Goal: Task Accomplishment & Management: Use online tool/utility

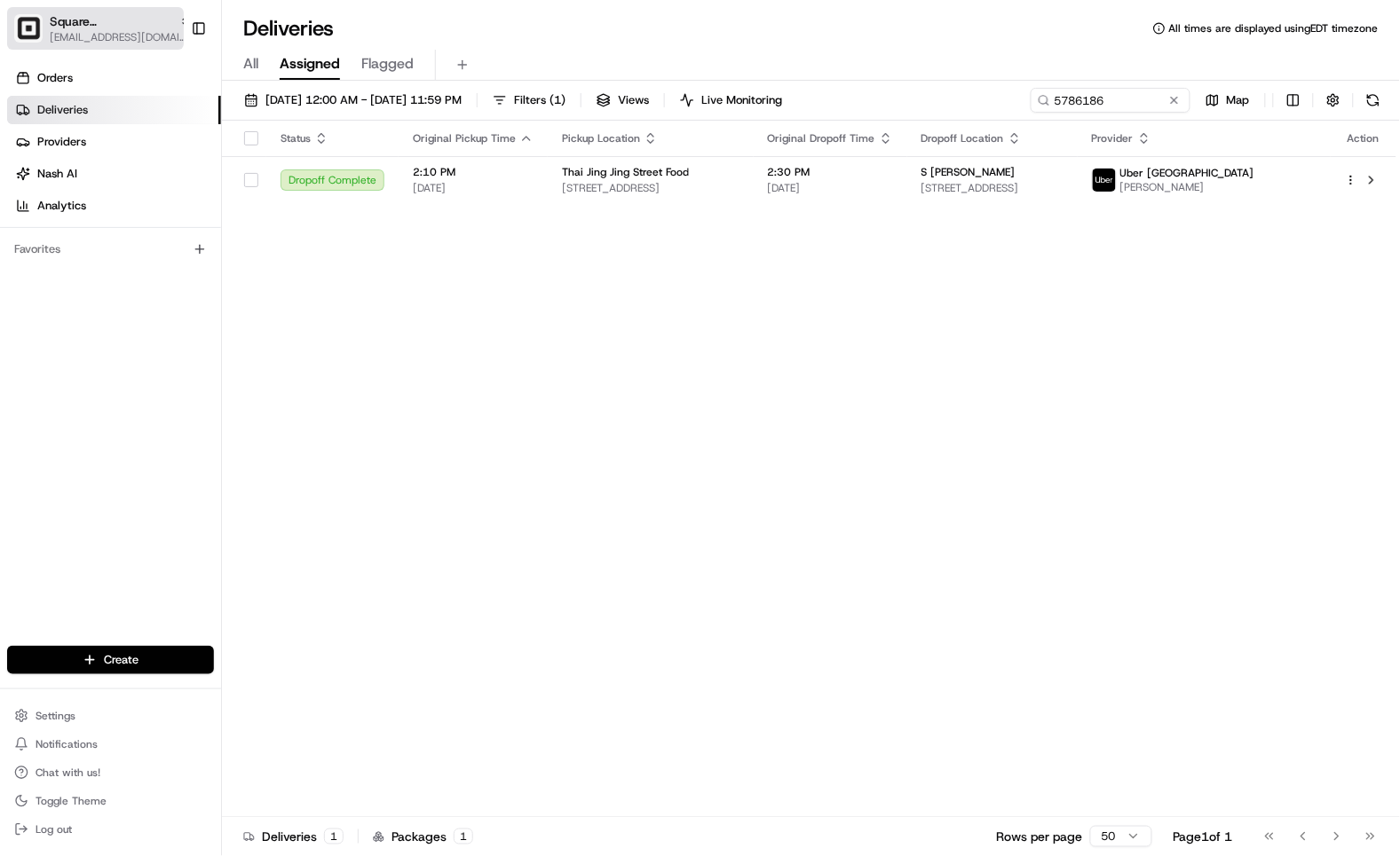
click at [50, 34] on span "[EMAIL_ADDRESS][DOMAIN_NAME]" at bounding box center [120, 37] width 142 height 14
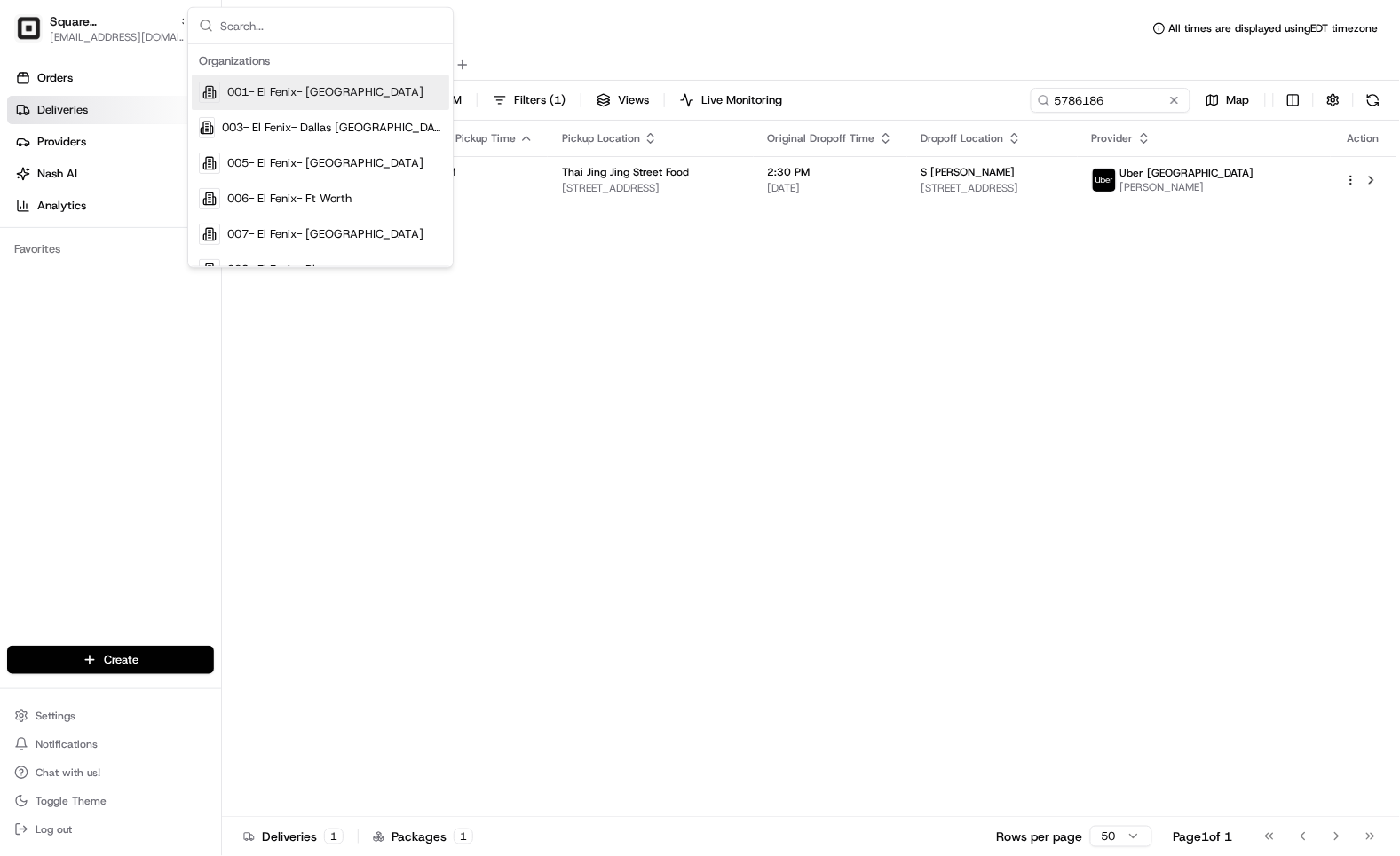
click at [281, 22] on input "text" at bounding box center [331, 26] width 222 height 36
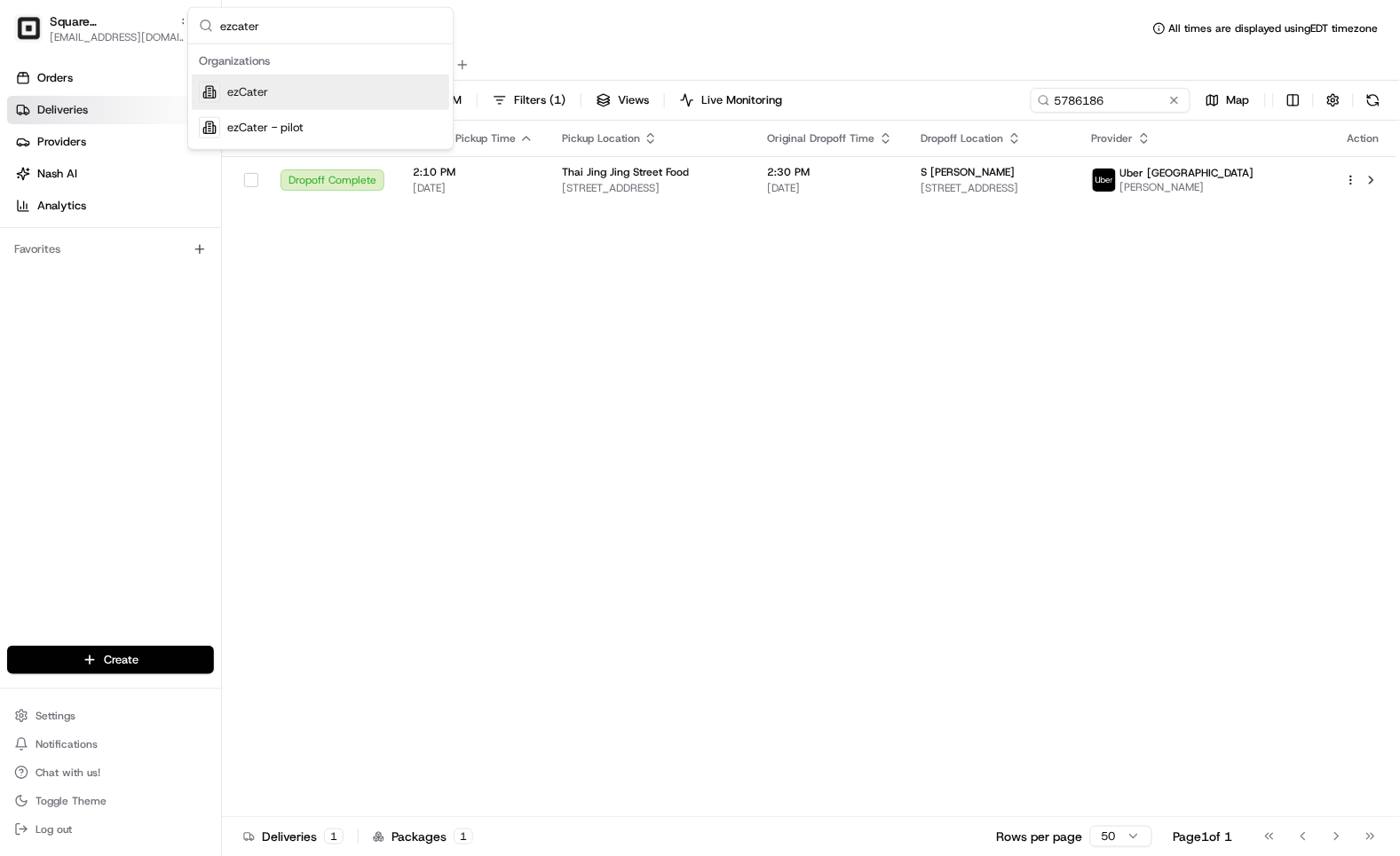
type input "ezcater"
click at [270, 101] on div "ezCater" at bounding box center [320, 92] width 258 height 36
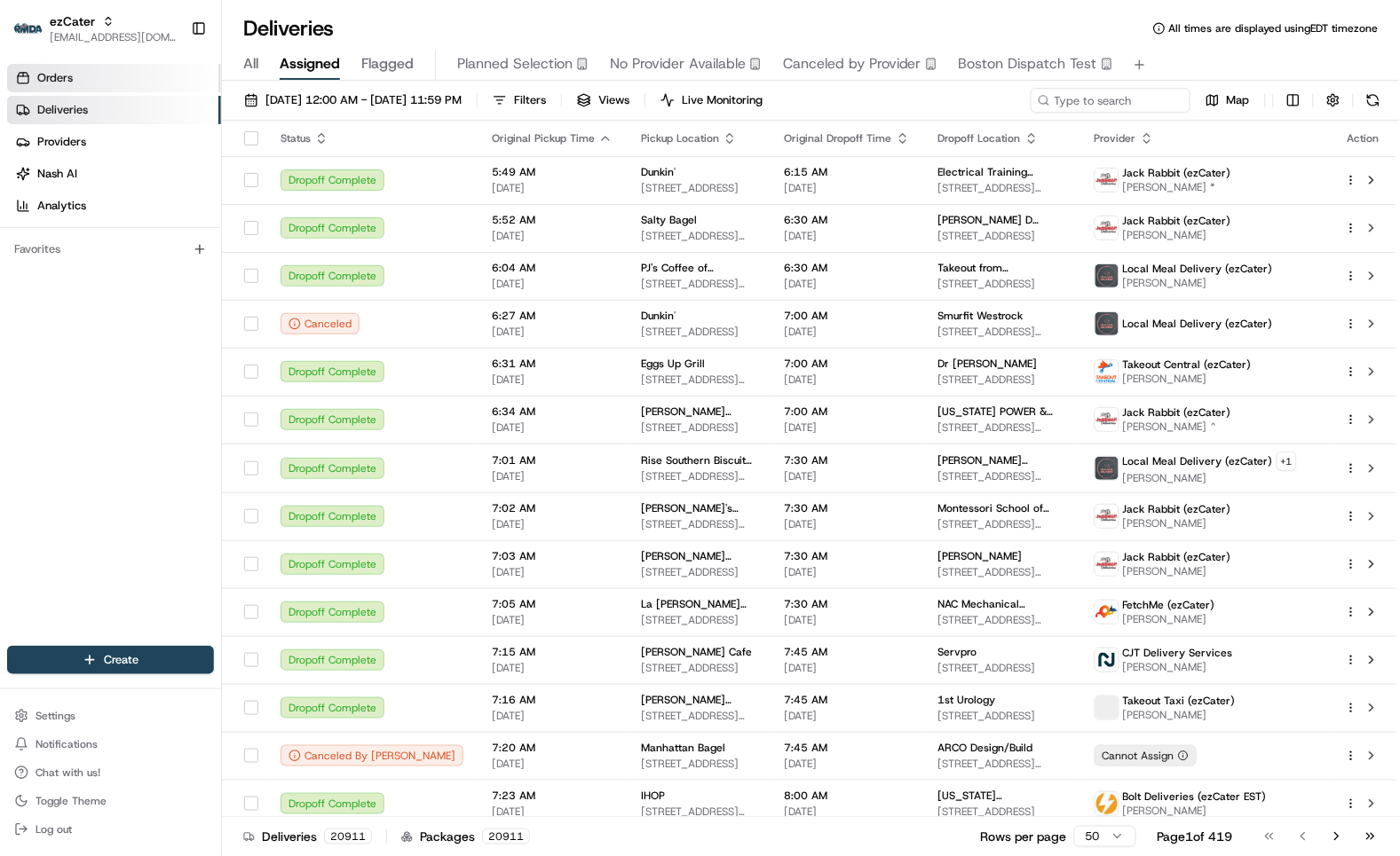
click at [98, 71] on link "Orders" at bounding box center [114, 78] width 214 height 28
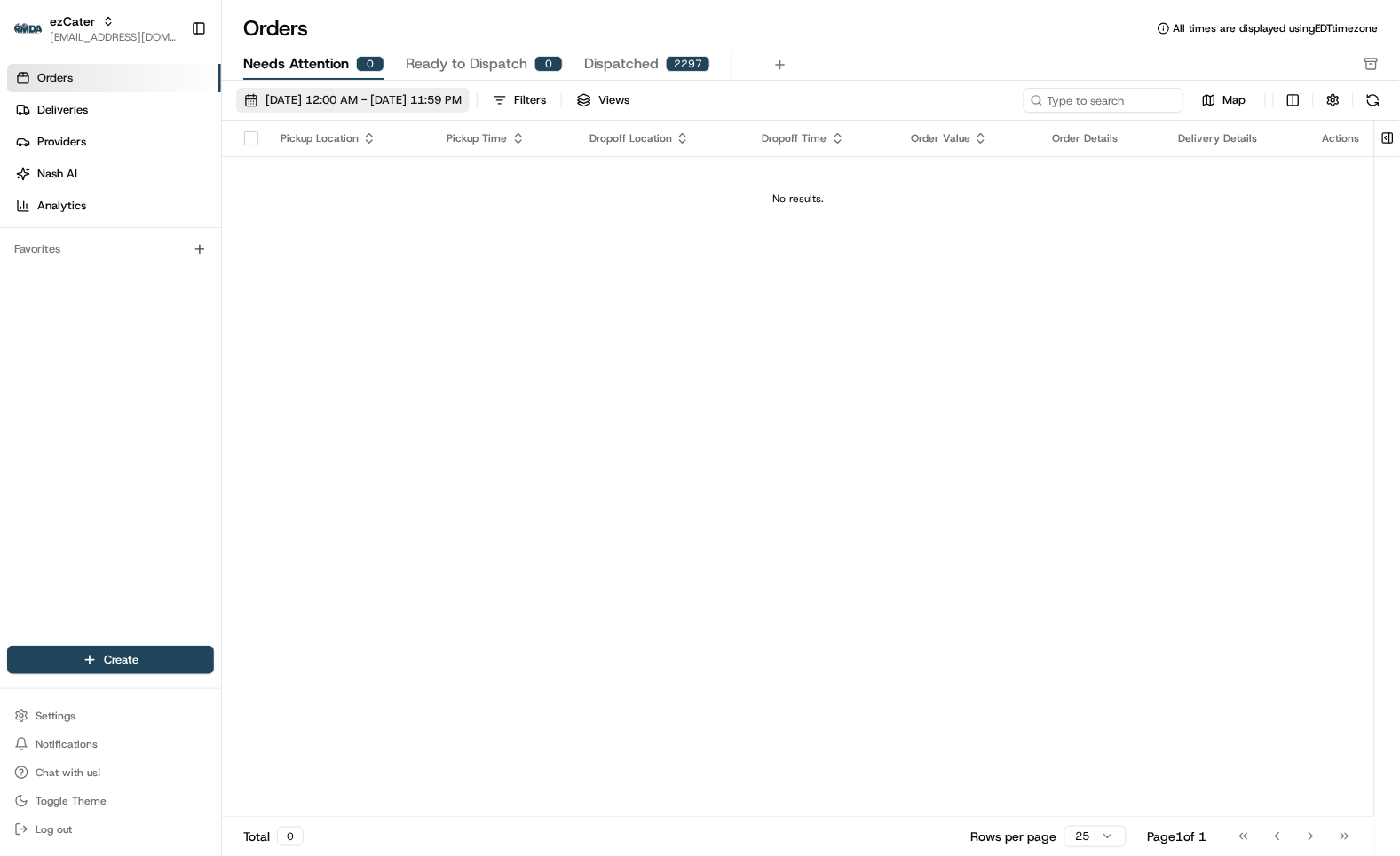
click at [313, 96] on span "[DATE] 12:00 AM - [DATE] 11:59 PM" at bounding box center [363, 100] width 196 height 16
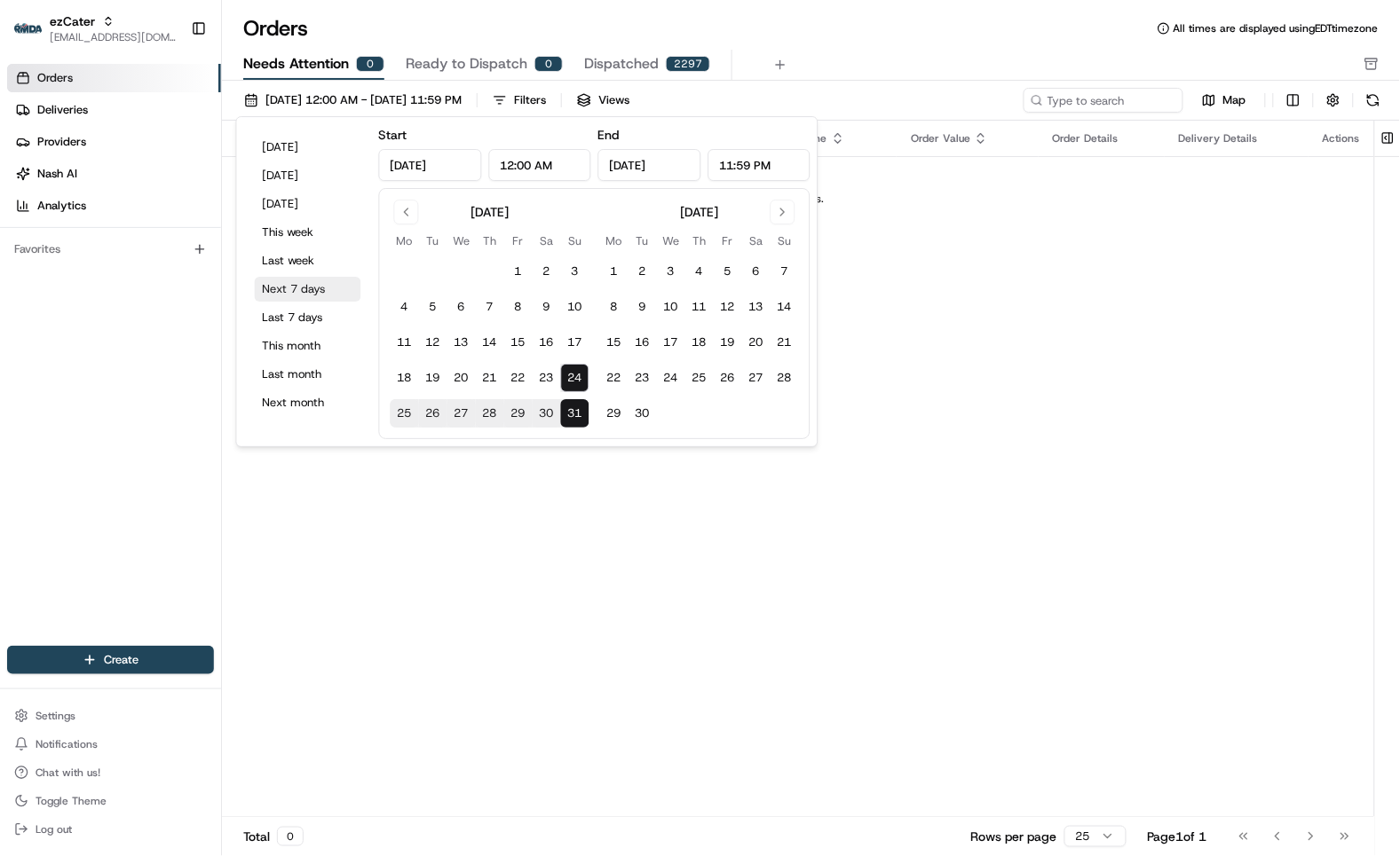
click at [300, 291] on button "Next 7 days" at bounding box center [308, 289] width 106 height 25
click at [307, 293] on button "Next 7 days" at bounding box center [308, 289] width 106 height 25
drag, startPoint x: 808, startPoint y: 630, endPoint x: 761, endPoint y: 608, distance: 51.9
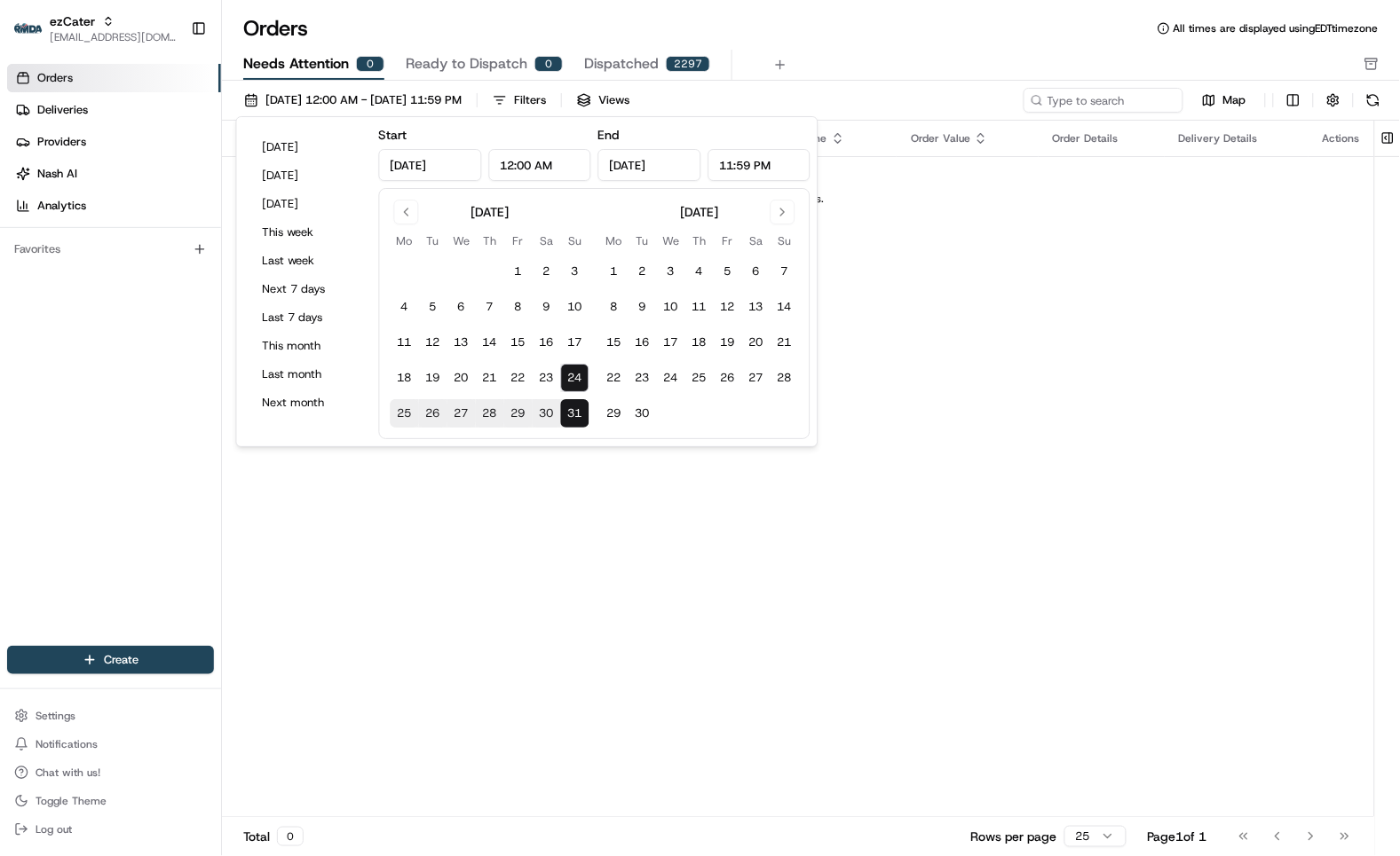
click at [803, 630] on div "Pickup Location Pickup Time Dropoff Location Dropoff Time Order Value Order Det…" at bounding box center [798, 469] width 1152 height 697
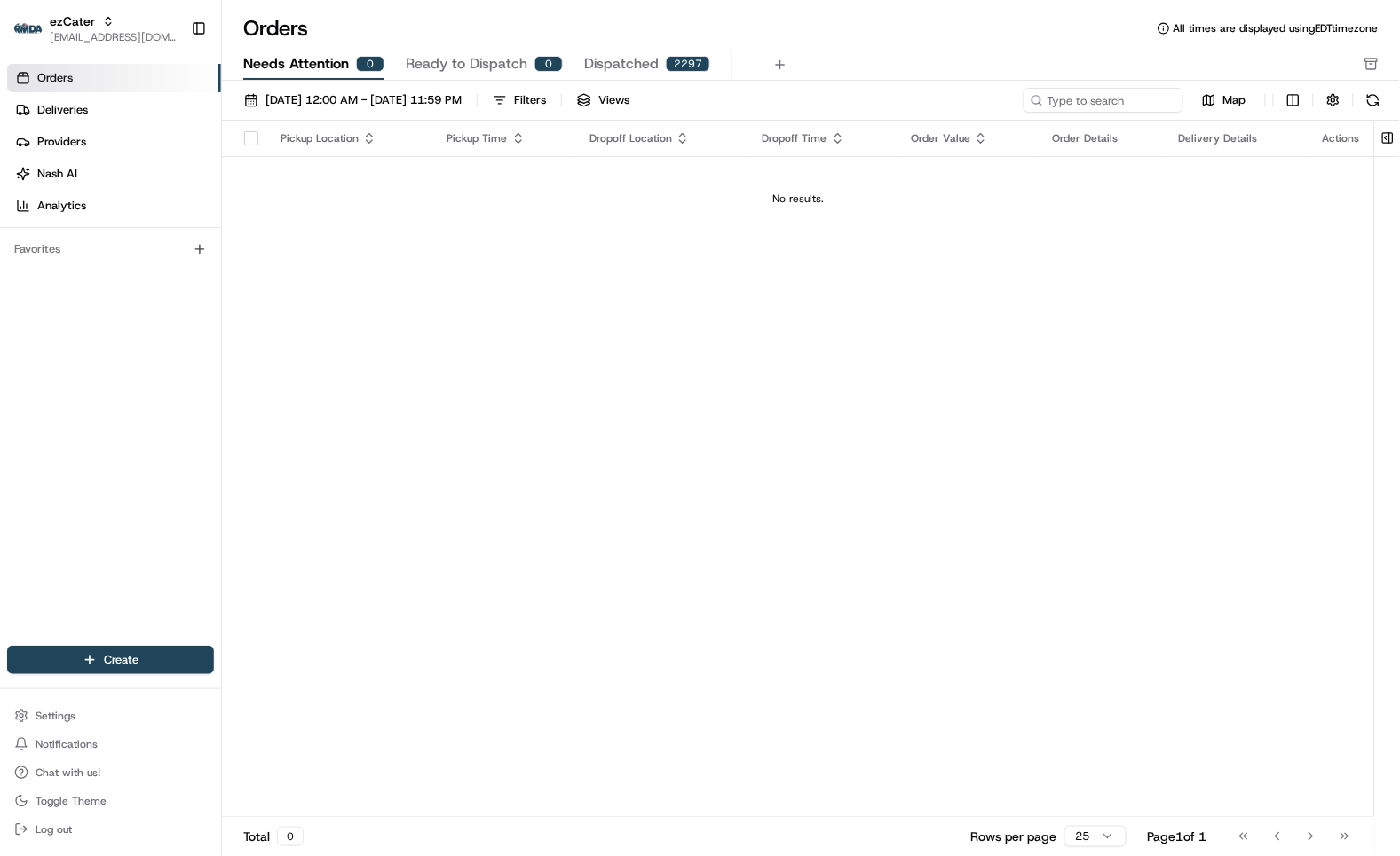
click at [781, 494] on div "Pickup Location Pickup Time Dropoff Location Dropoff Time Order Value Order Det…" at bounding box center [798, 469] width 1152 height 697
click at [404, 420] on div "Pickup Location Pickup Time Dropoff Location Dropoff Time Order Value Order Det…" at bounding box center [798, 469] width 1152 height 697
click at [870, 33] on div "Orders All times are displayed using EDT timezone" at bounding box center [810, 27] width 1178 height 28
click at [872, 29] on div "Orders All times are displayed using EDT timezone" at bounding box center [810, 27] width 1178 height 28
click at [1065, 38] on div "Orders All times are displayed using EDT timezone" at bounding box center [810, 27] width 1178 height 28
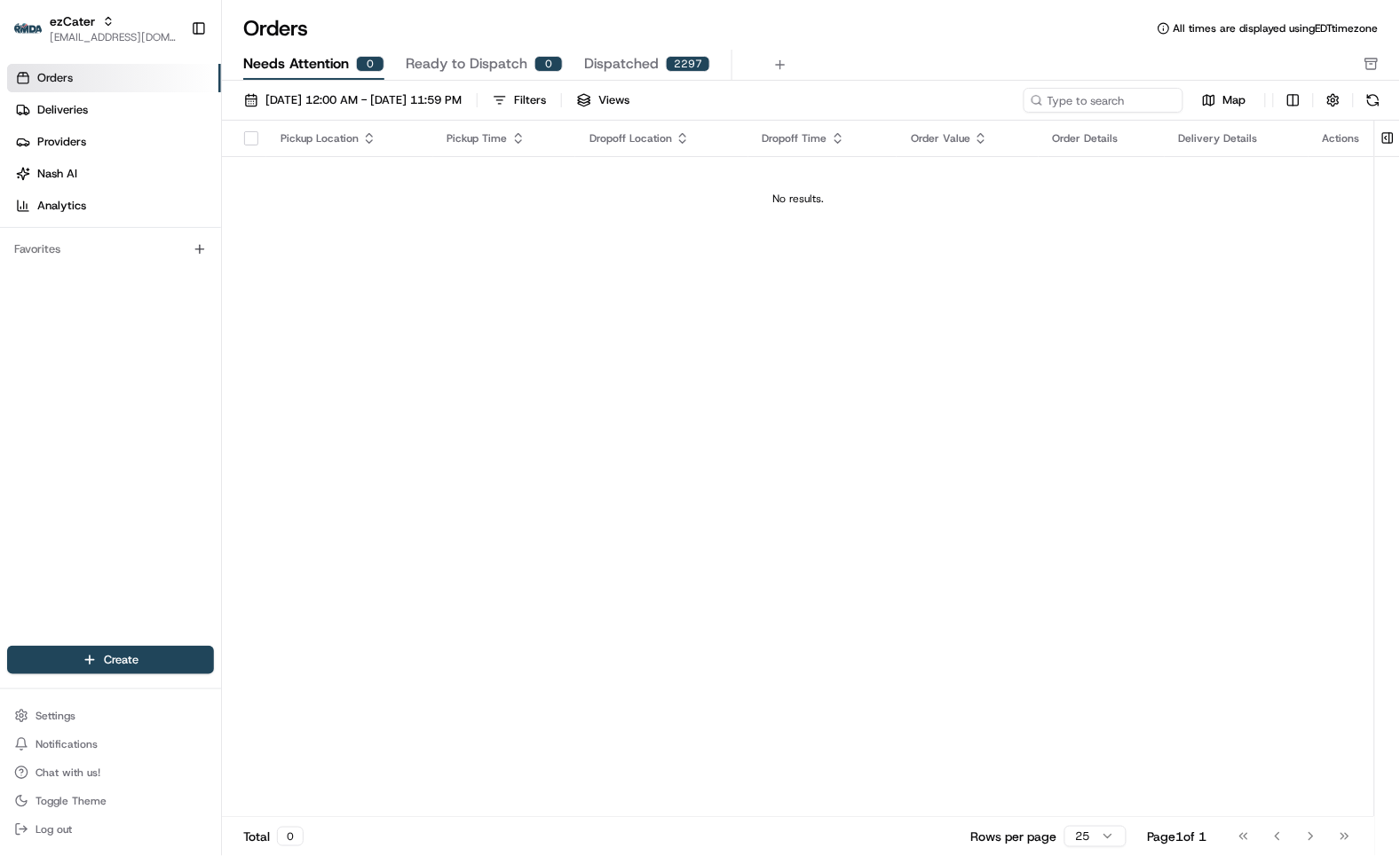
click at [604, 326] on div "Pickup Location Pickup Time Dropoff Location Dropoff Time Order Value Order Det…" at bounding box center [798, 469] width 1152 height 697
click at [286, 199] on div "No results." at bounding box center [798, 198] width 1138 height 14
click at [457, 269] on div "Pickup Location Pickup Time Dropoff Location Dropoff Time Order Value Order Det…" at bounding box center [798, 469] width 1152 height 697
click at [401, 110] on button "[DATE] 12:00 AM - [DATE] 11:59 PM" at bounding box center [352, 100] width 234 height 25
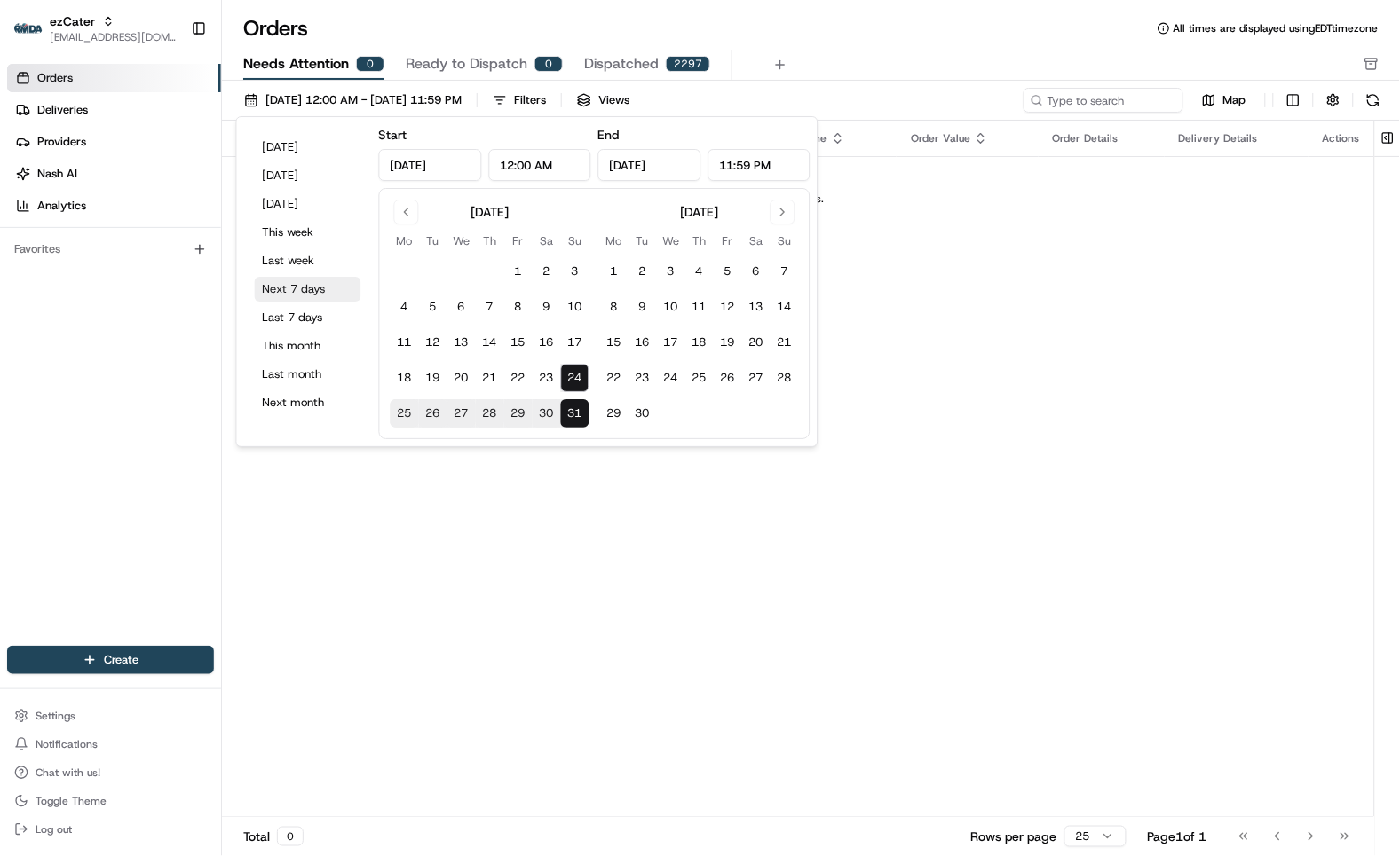
click at [297, 280] on button "Next 7 days" at bounding box center [308, 289] width 106 height 25
click at [1114, 512] on div "Pickup Location Pickup Time Dropoff Location Dropoff Time Order Value Order Det…" at bounding box center [798, 469] width 1152 height 697
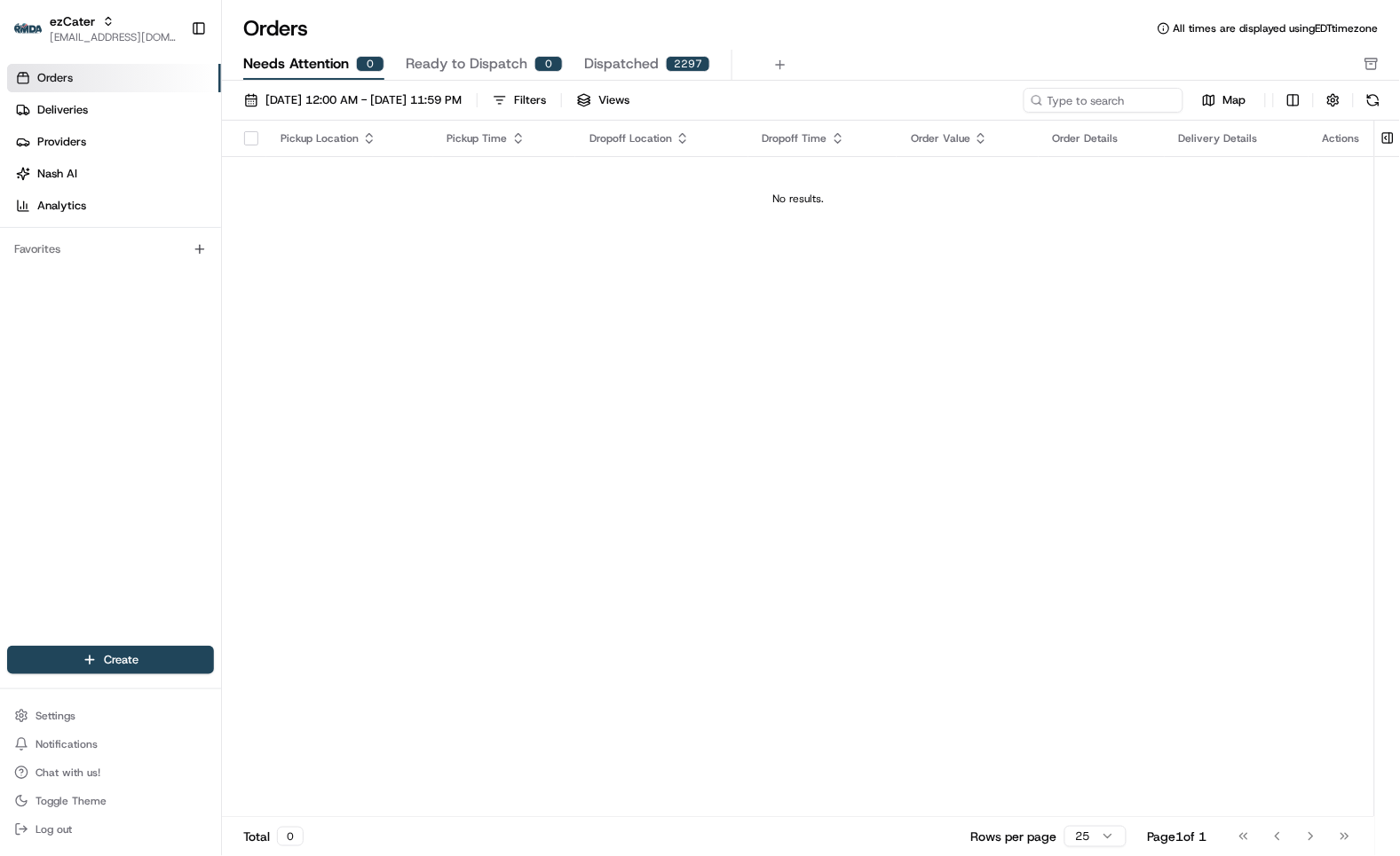
drag, startPoint x: 677, startPoint y: 292, endPoint x: 661, endPoint y: 287, distance: 16.8
click at [678, 295] on div "Pickup Location Pickup Time Dropoff Location Dropoff Time Order Value Order Det…" at bounding box center [798, 469] width 1152 height 697
click at [915, 25] on div "Orders All times are displayed using EDT timezone" at bounding box center [810, 27] width 1178 height 28
click at [920, 319] on div "Pickup Location Pickup Time Dropoff Location Dropoff Time Order Value Order Det…" at bounding box center [798, 469] width 1152 height 697
drag, startPoint x: 929, startPoint y: 408, endPoint x: 908, endPoint y: 420, distance: 24.2
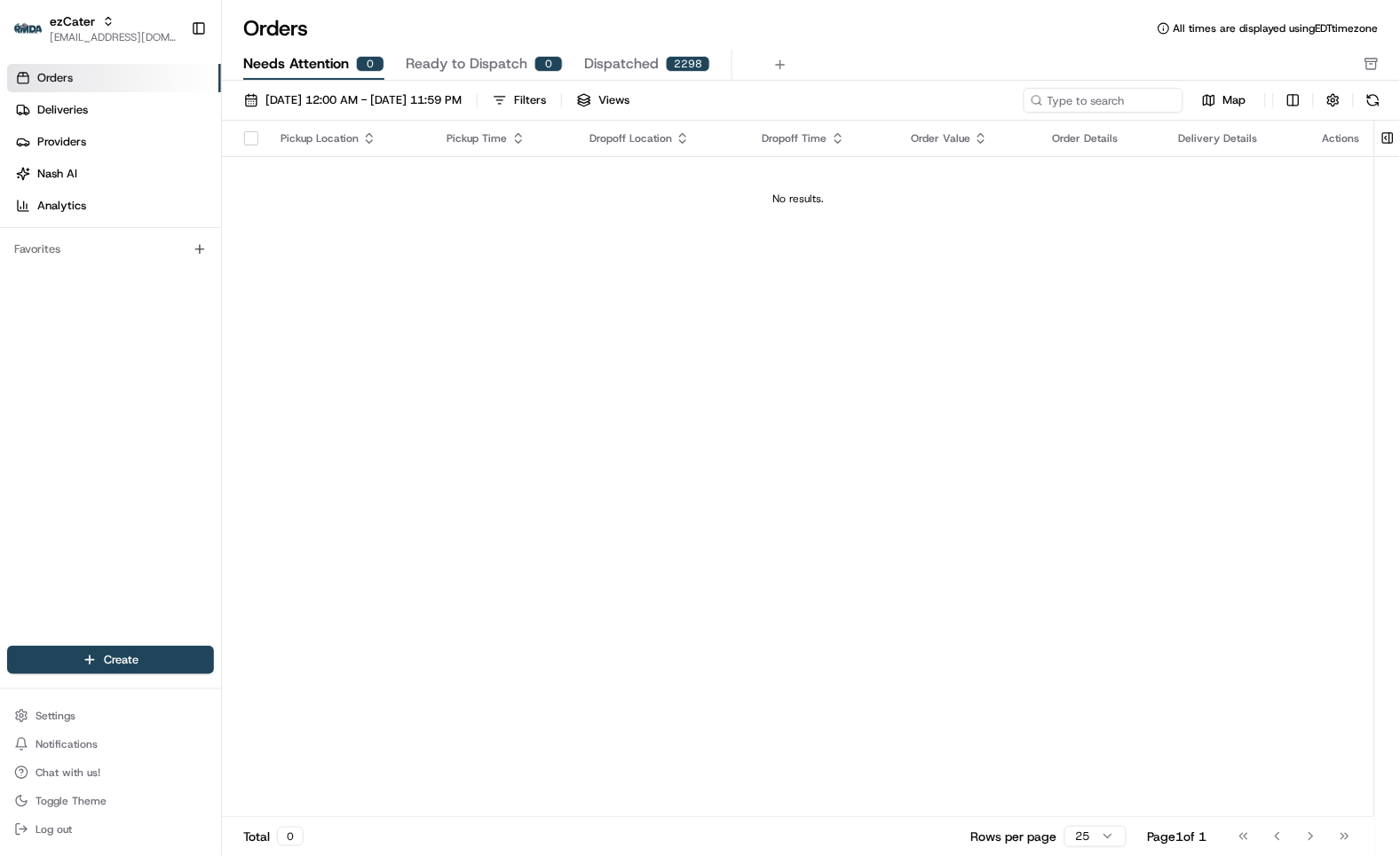
click at [924, 417] on div "Pickup Location Pickup Time Dropoff Location Dropoff Time Order Value Order Det…" at bounding box center [798, 469] width 1152 height 697
drag, startPoint x: 701, startPoint y: 334, endPoint x: 643, endPoint y: 344, distance: 58.9
click at [700, 337] on div "Pickup Location Pickup Time Dropoff Location Dropoff Time Order Value Order Det…" at bounding box center [798, 469] width 1152 height 697
click at [887, 38] on div "Orders All times are displayed using EDT timezone" at bounding box center [810, 27] width 1178 height 28
click at [397, 290] on div "Pickup Location Pickup Time Dropoff Location Dropoff Time Order Value Order Det…" at bounding box center [798, 469] width 1152 height 697
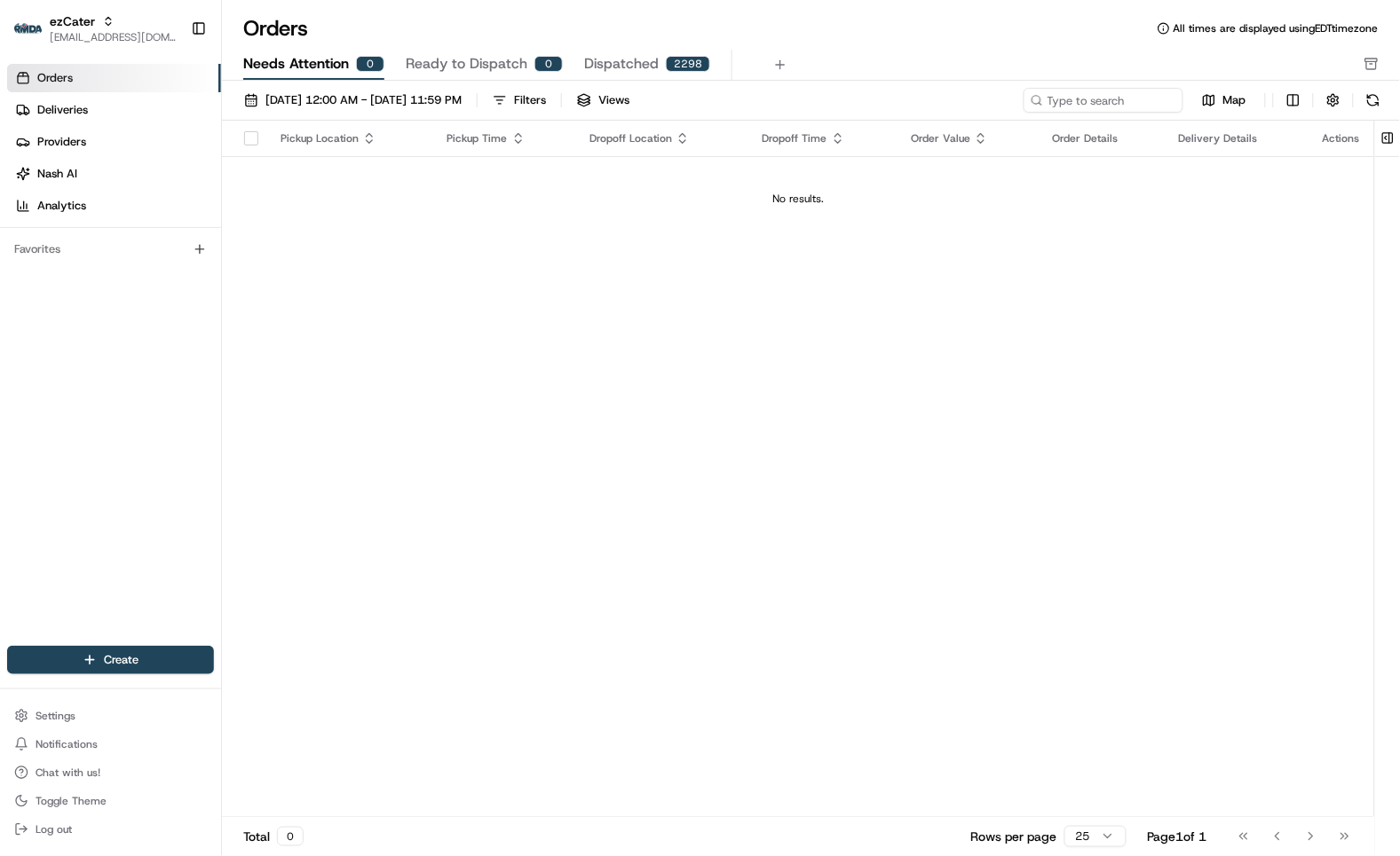
click at [409, 250] on div "Pickup Location Pickup Time Dropoff Location Dropoff Time Order Value Order Det…" at bounding box center [798, 469] width 1152 height 697
click at [419, 362] on div "Pickup Location Pickup Time Dropoff Location Dropoff Time Order Value Order Det…" at bounding box center [798, 469] width 1152 height 697
click at [456, 291] on div "Pickup Location Pickup Time Dropoff Location Dropoff Time Order Value Order Det…" at bounding box center [798, 469] width 1152 height 697
click at [593, 290] on div "Pickup Location Pickup Time Dropoff Location Dropoff Time Order Value Order Det…" at bounding box center [798, 469] width 1152 height 697
click at [515, 311] on div "Pickup Location Pickup Time Dropoff Location Dropoff Time Order Value Order Det…" at bounding box center [798, 469] width 1152 height 697
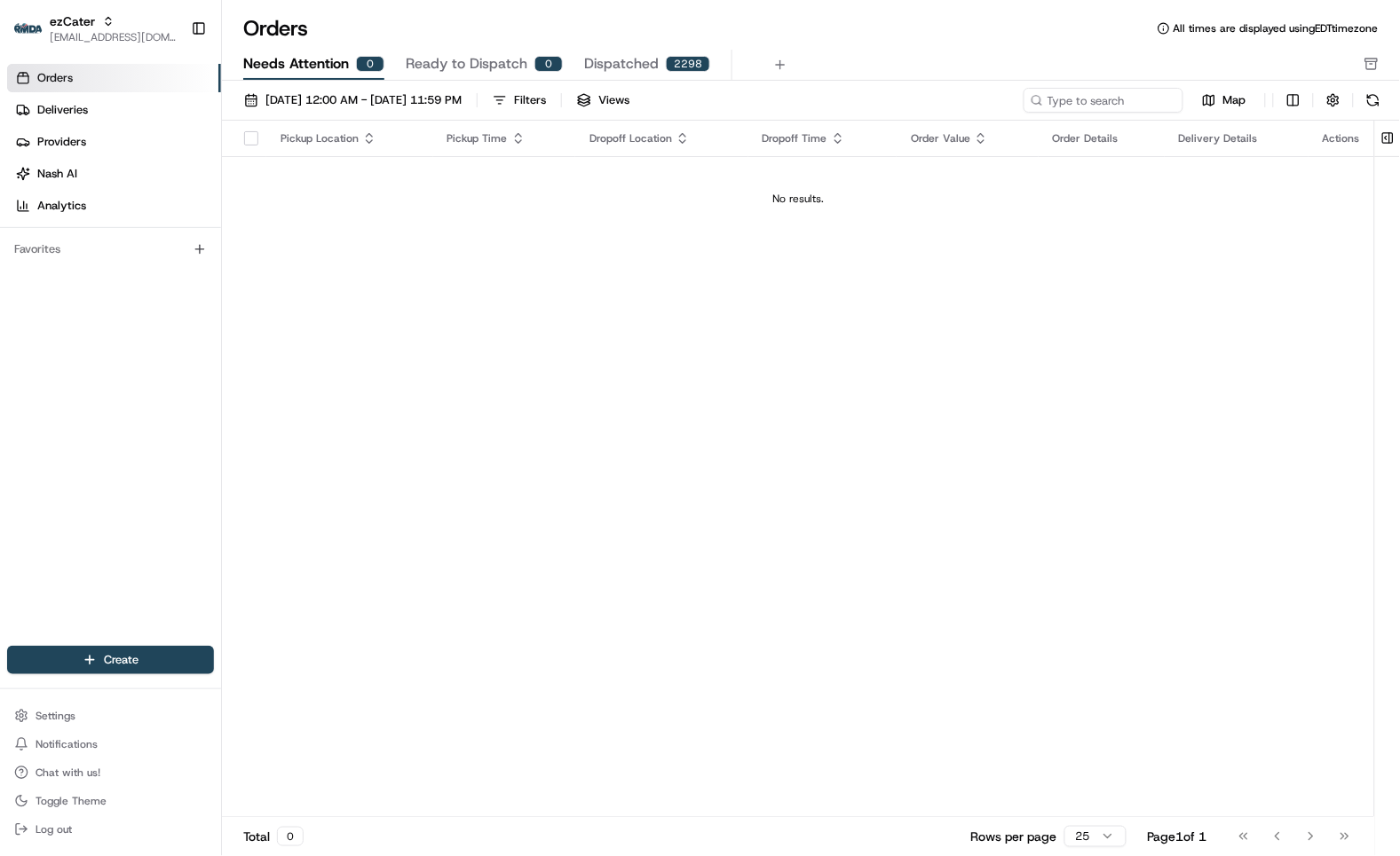
click at [901, 38] on div "Orders All times are displayed using EDT timezone" at bounding box center [810, 27] width 1178 height 28
click at [842, 38] on div "Orders All times are displayed using EDT timezone" at bounding box center [810, 27] width 1178 height 28
click at [678, 317] on div "Pickup Location Pickup Time Dropoff Location Dropoff Time Order Value Order Det…" at bounding box center [798, 469] width 1152 height 697
click at [724, 298] on div "Pickup Location Pickup Time Dropoff Location Dropoff Time Order Value Order Det…" at bounding box center [798, 469] width 1152 height 697
click at [542, 241] on div "Pickup Location Pickup Time Dropoff Location Dropoff Time Order Value Order Det…" at bounding box center [798, 469] width 1152 height 697
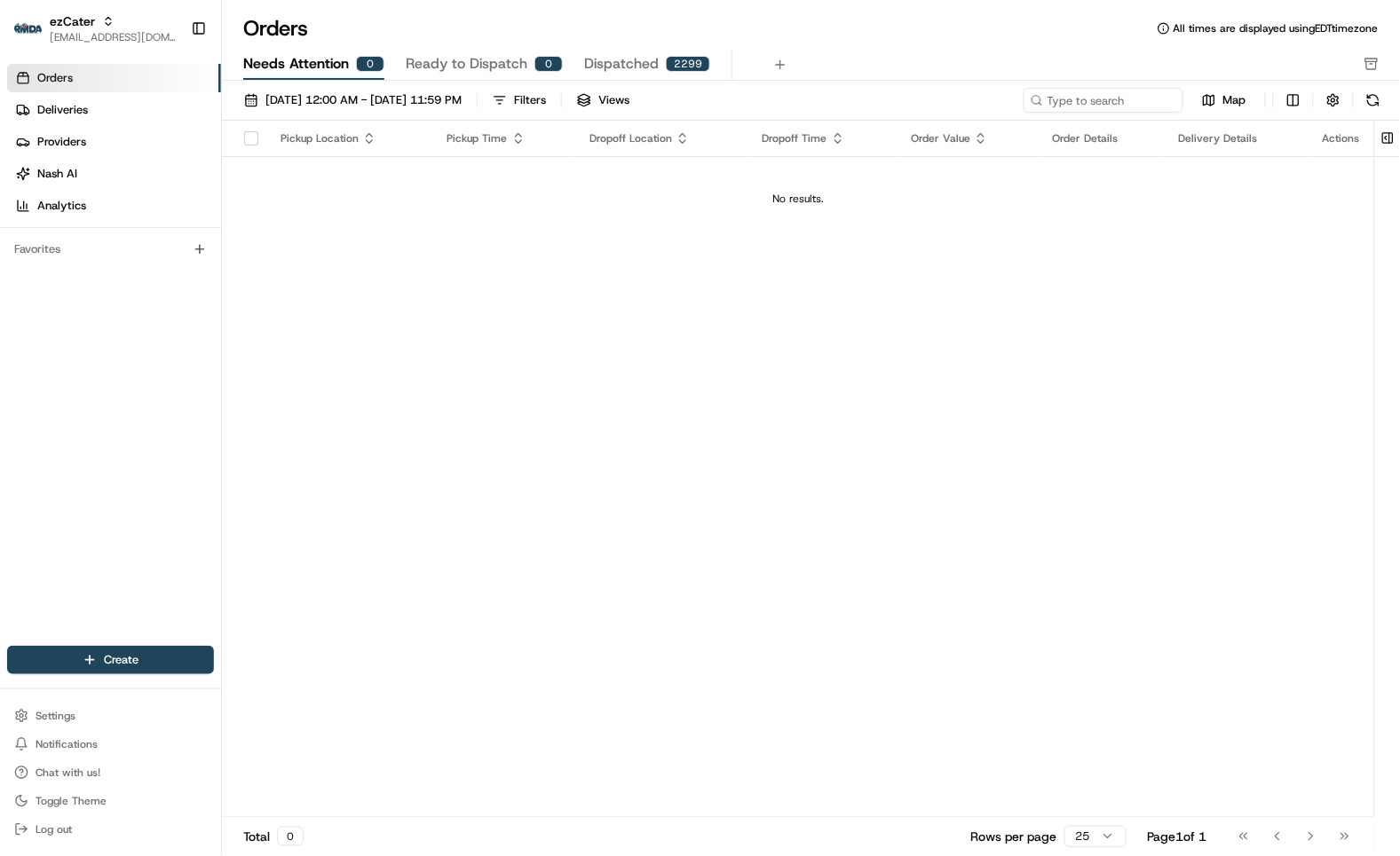
click at [590, 324] on div "Pickup Location Pickup Time Dropoff Location Dropoff Time Order Value Order Det…" at bounding box center [798, 469] width 1152 height 697
drag, startPoint x: 599, startPoint y: 303, endPoint x: 330, endPoint y: 321, distance: 269.6
click at [599, 304] on div "Pickup Location Pickup Time Dropoff Location Dropoff Time Order Value Order Det…" at bounding box center [798, 469] width 1152 height 697
click at [608, 384] on div "Pickup Location Pickup Time Dropoff Location Dropoff Time Order Value Order Det…" at bounding box center [798, 469] width 1152 height 697
click at [680, 378] on div "Pickup Location Pickup Time Dropoff Location Dropoff Time Order Value Order Det…" at bounding box center [798, 469] width 1152 height 697
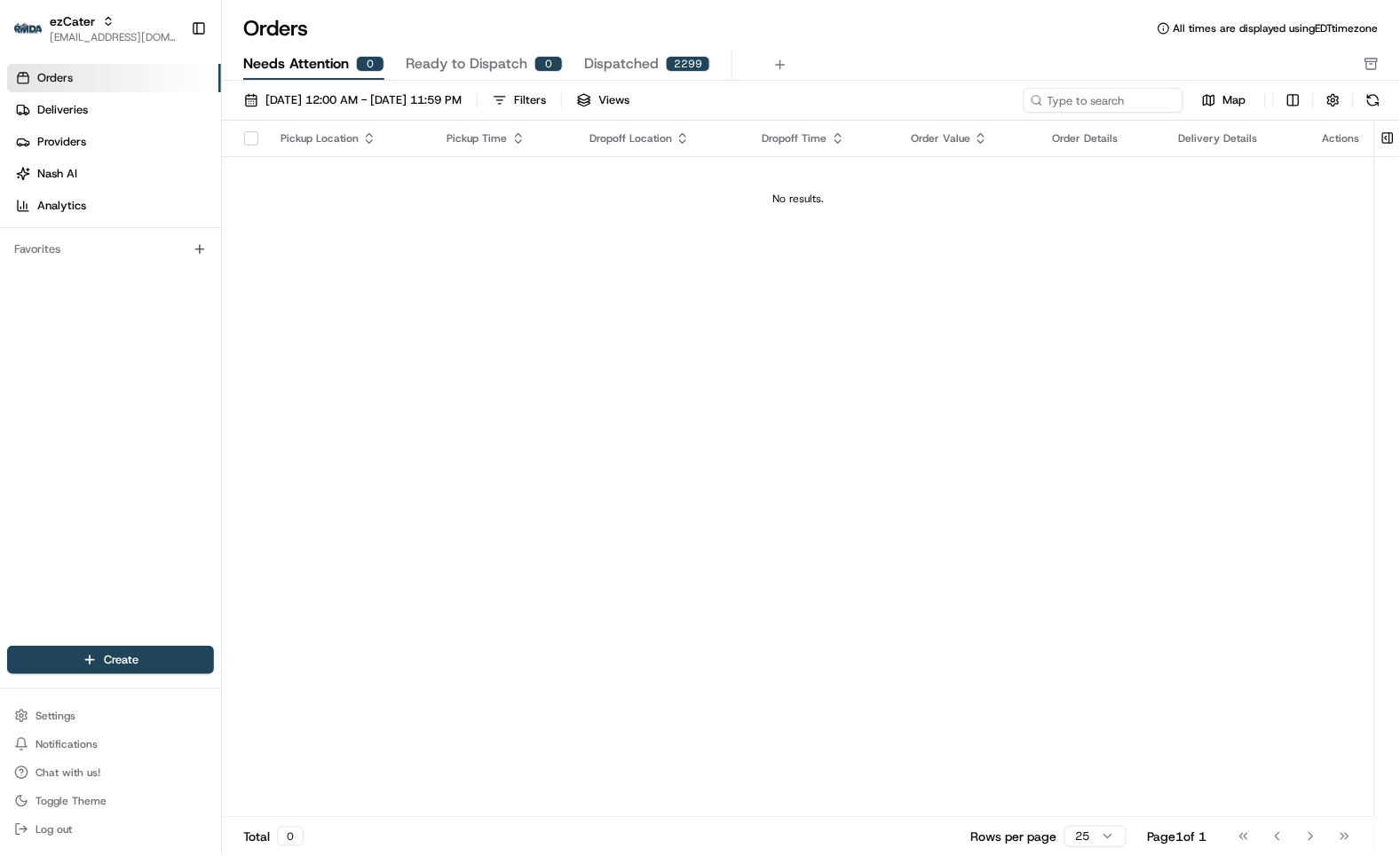
click at [704, 366] on div "Pickup Location Pickup Time Dropoff Location Dropoff Time Order Value Order Det…" at bounding box center [798, 469] width 1152 height 697
click at [874, 48] on div "Orders All times are displayed using EDT timezone Needs Attention 0 Ready to Di…" at bounding box center [810, 47] width 1178 height 67
click at [535, 405] on div "Pickup Location Pickup Time Dropoff Location Dropoff Time Order Value Order Det…" at bounding box center [798, 469] width 1152 height 697
click at [127, 106] on link "Deliveries" at bounding box center [114, 110] width 214 height 28
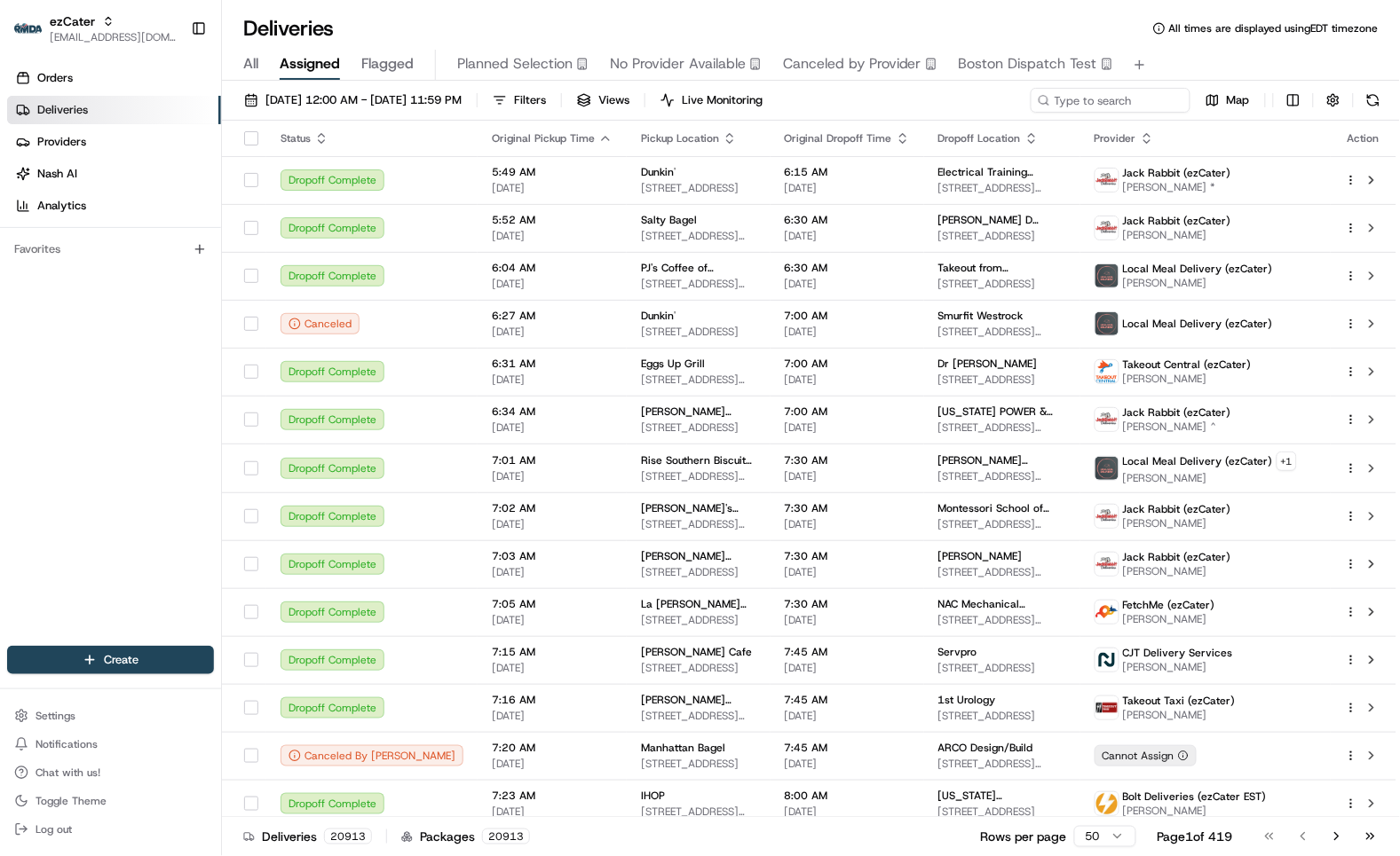
click at [757, 23] on div "Deliveries All times are displayed using EDT timezone" at bounding box center [810, 27] width 1178 height 28
click at [575, 33] on div "Deliveries All times are displayed using EDT timezone" at bounding box center [810, 27] width 1178 height 28
click at [778, 20] on div "Deliveries All times are displayed using EDT timezone" at bounding box center [810, 27] width 1178 height 28
click at [836, 21] on div "Deliveries All times are displayed using EDT timezone" at bounding box center [810, 27] width 1178 height 28
click at [634, 14] on div "Deliveries All times are displayed using EDT timezone" at bounding box center [810, 27] width 1178 height 28
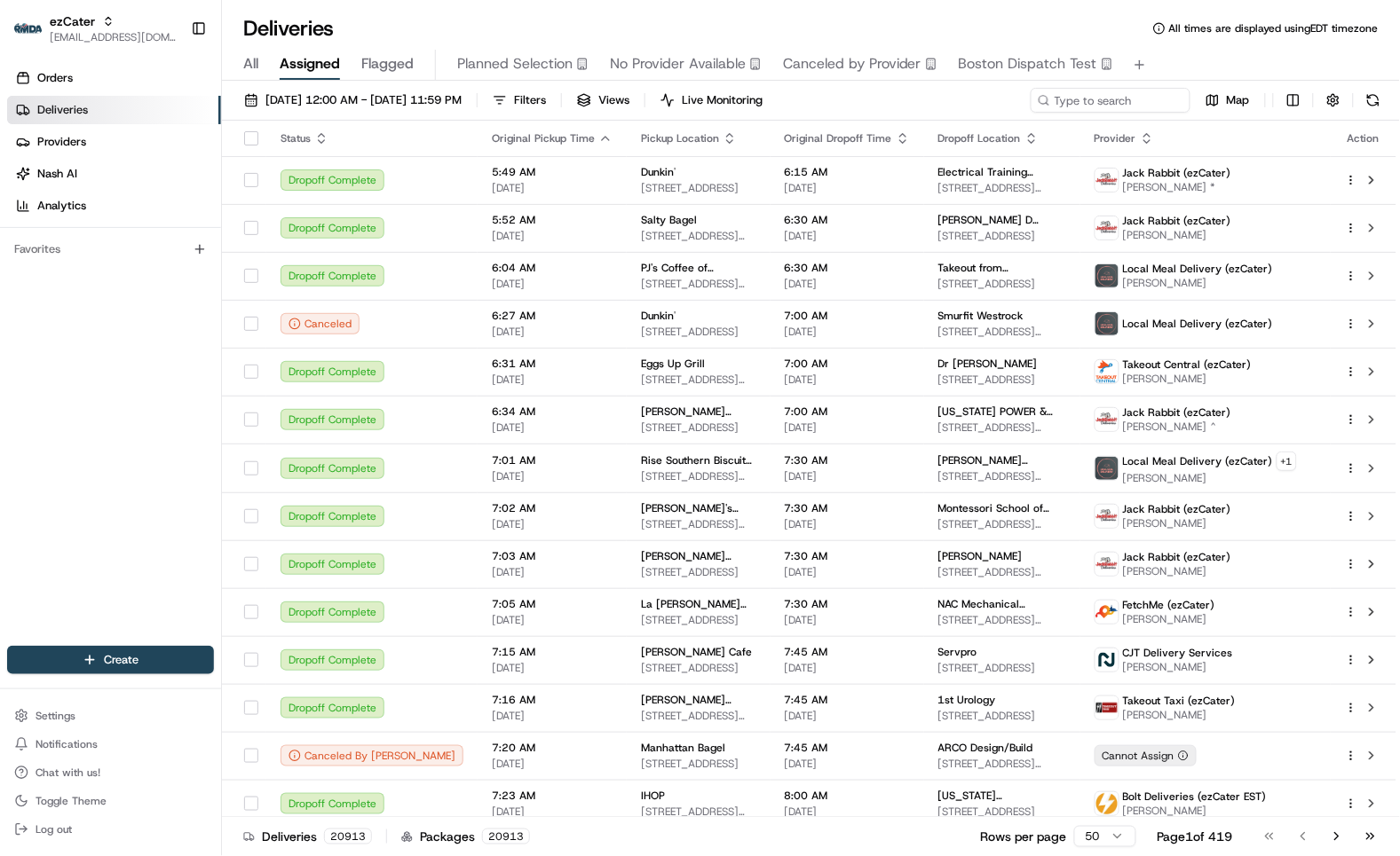
click at [614, 14] on div "Deliveries All times are displayed using EDT timezone" at bounding box center [810, 27] width 1178 height 28
